Goal: Task Accomplishment & Management: Use online tool/utility

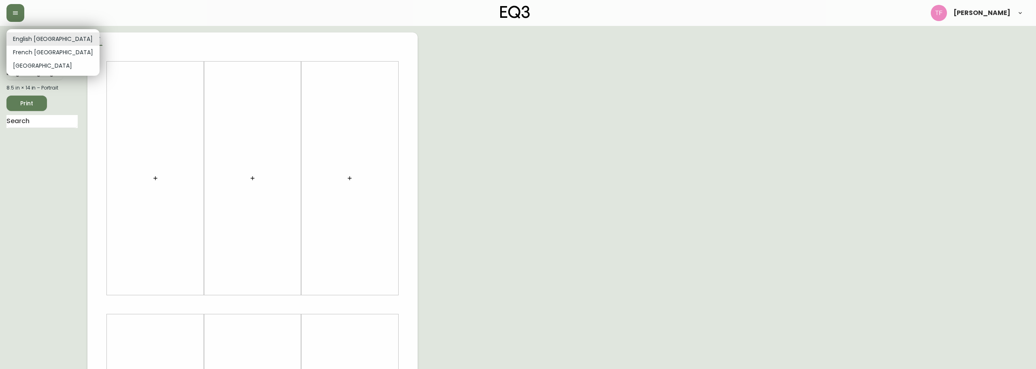
click at [23, 38] on body "[PERSON_NAME] English Canada en_CA EQ3 font EQ3 Large Hang Tag large 8.5 in × 1…" at bounding box center [518, 288] width 1036 height 576
click at [13, 8] on div at bounding box center [518, 184] width 1036 height 369
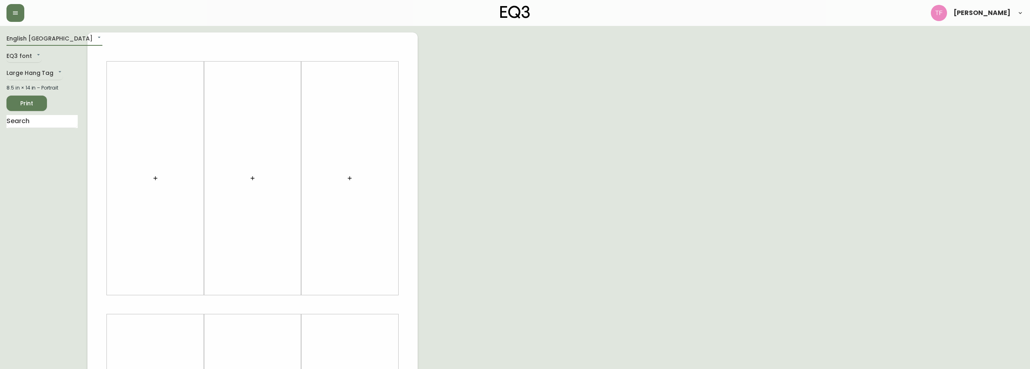
click at [13, 9] on button "button" at bounding box center [15, 13] width 18 height 18
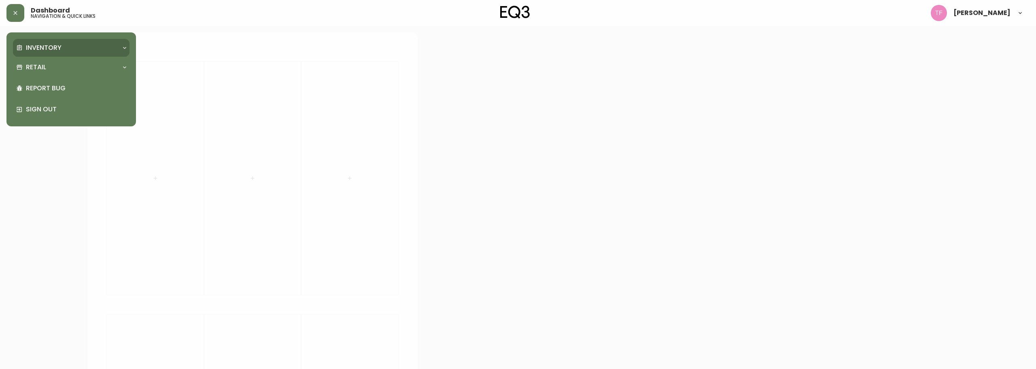
click at [40, 45] on p "Inventory" at bounding box center [44, 47] width 36 height 9
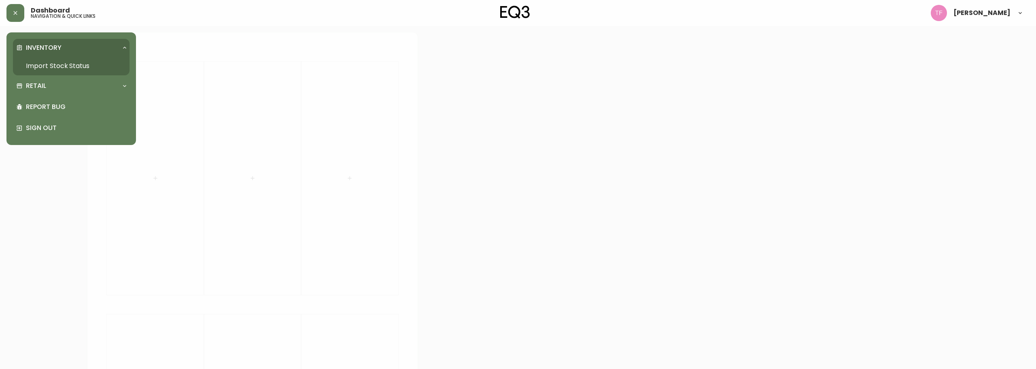
click at [46, 63] on link "Import Stock Status" at bounding box center [71, 66] width 117 height 19
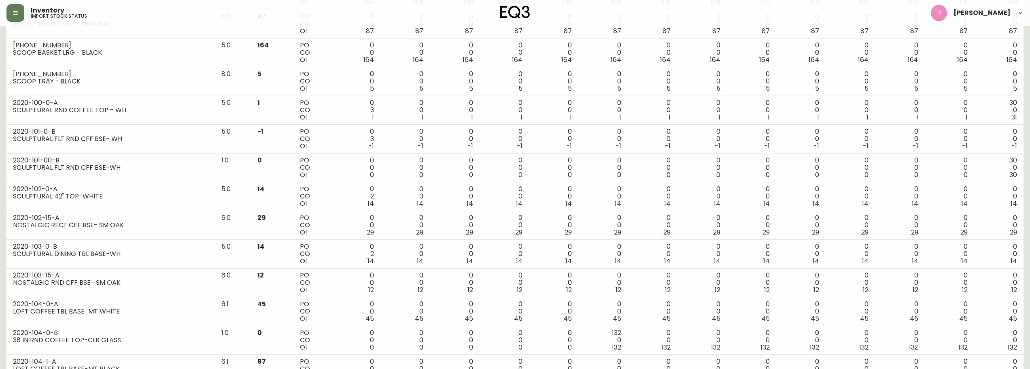
scroll to position [1247, 0]
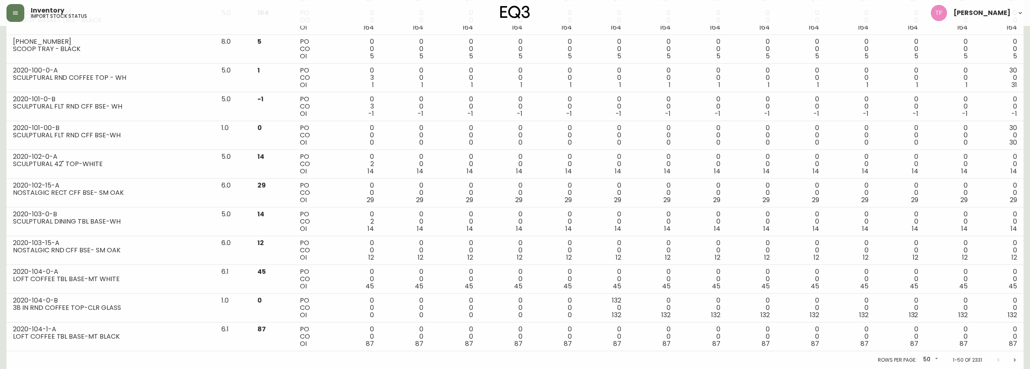
click at [1016, 359] on icon "Next page" at bounding box center [1014, 360] width 6 height 6
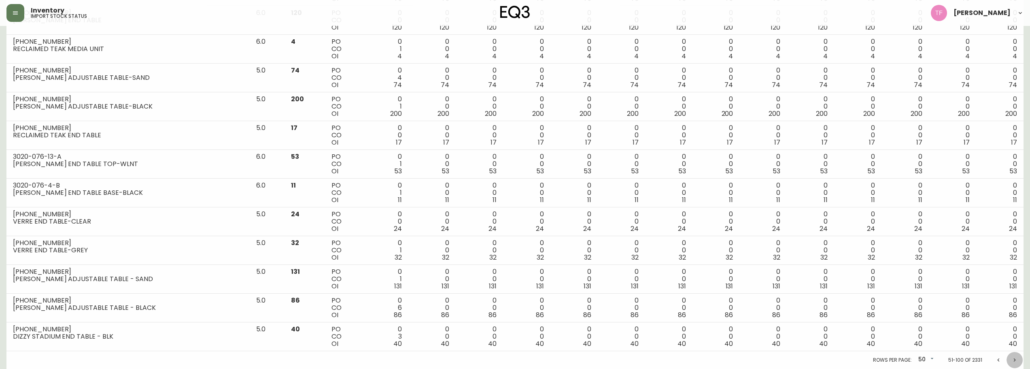
click at [1018, 358] on button "Next page" at bounding box center [1015, 360] width 16 height 16
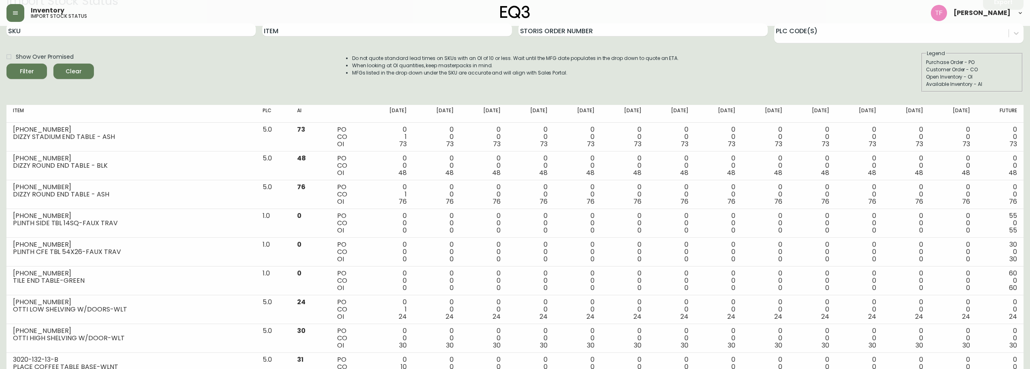
scroll to position [40, 0]
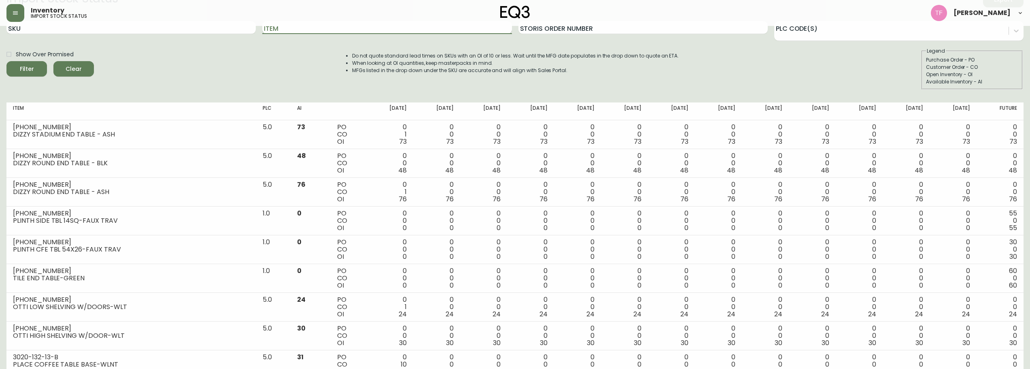
click at [328, 30] on input "Item" at bounding box center [386, 27] width 249 height 13
type input "moon"
click at [6, 61] on button "Filter" at bounding box center [26, 68] width 40 height 15
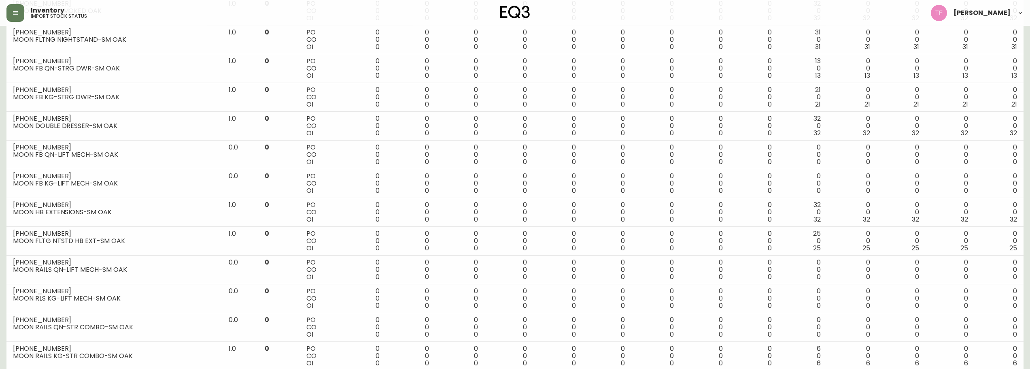
scroll to position [528, 0]
